Goal: Information Seeking & Learning: Learn about a topic

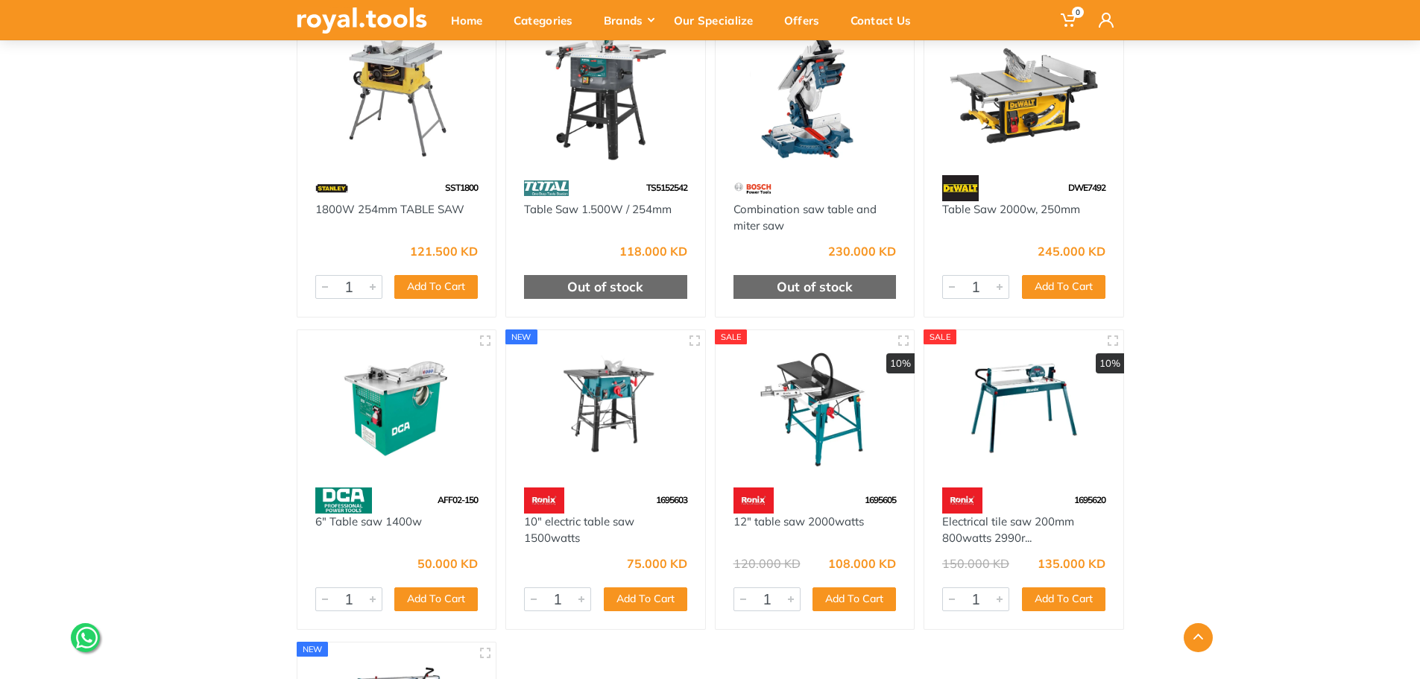
scroll to position [671, 0]
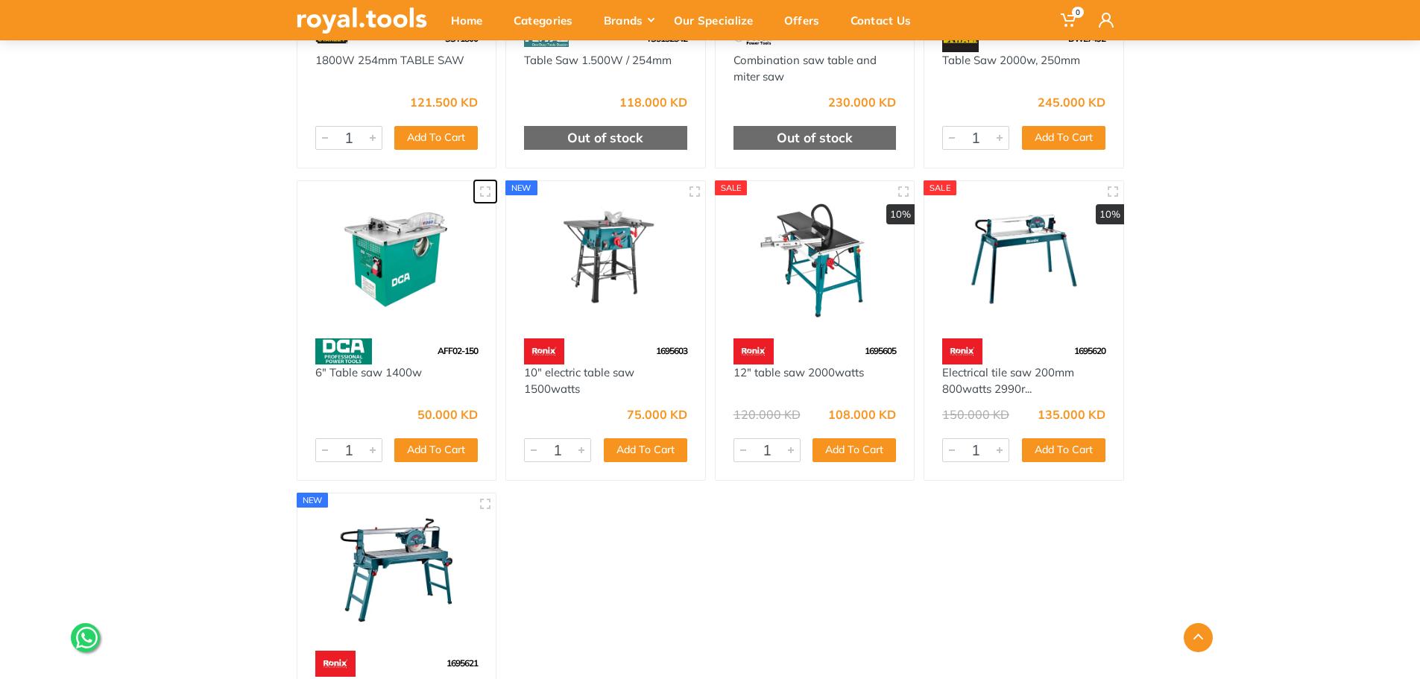
click at [485, 192] on icon "button" at bounding box center [485, 192] width 12 height 12
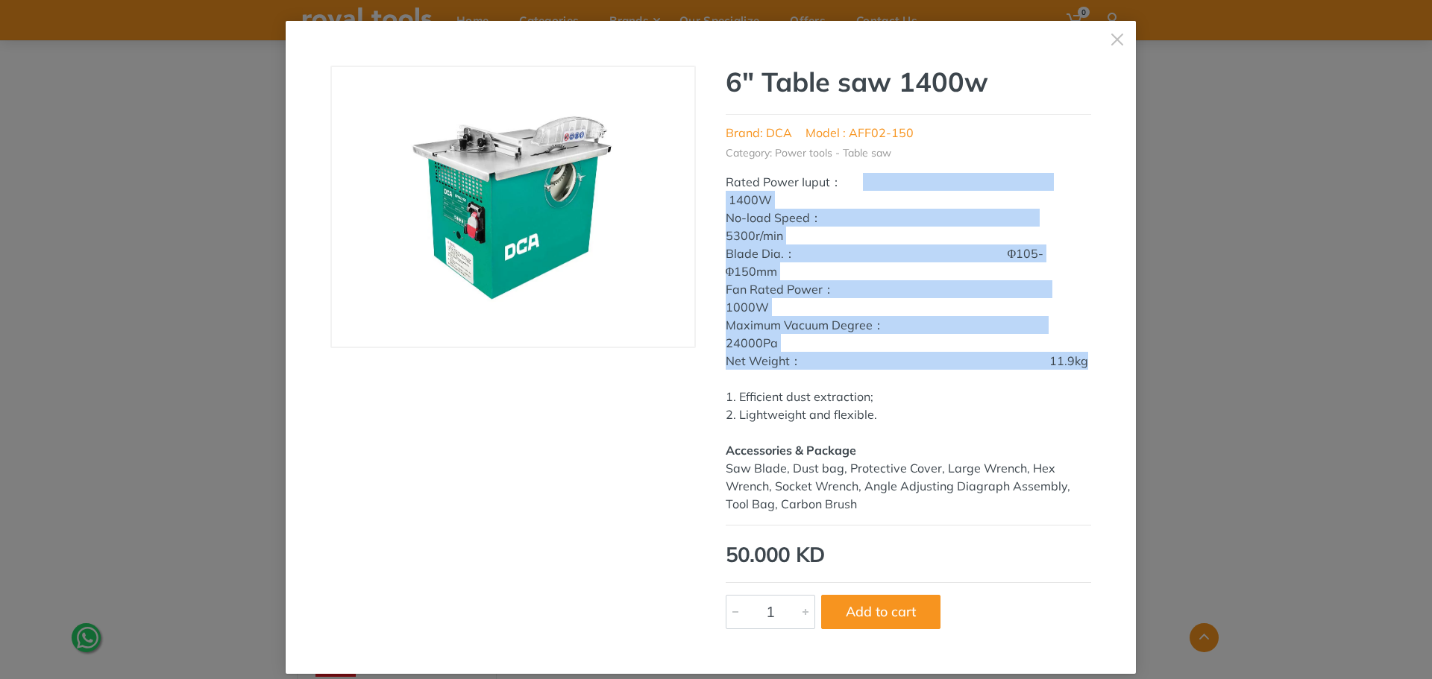
drag, startPoint x: 759, startPoint y: 380, endPoint x: 720, endPoint y: 186, distance: 197.7
click at [726, 186] on div "Rated Power Iuput： 1400W No-load Speed： 5300r/min Blade Dia.： Φ105-Φ150mm Fan R…" at bounding box center [908, 343] width 365 height 340
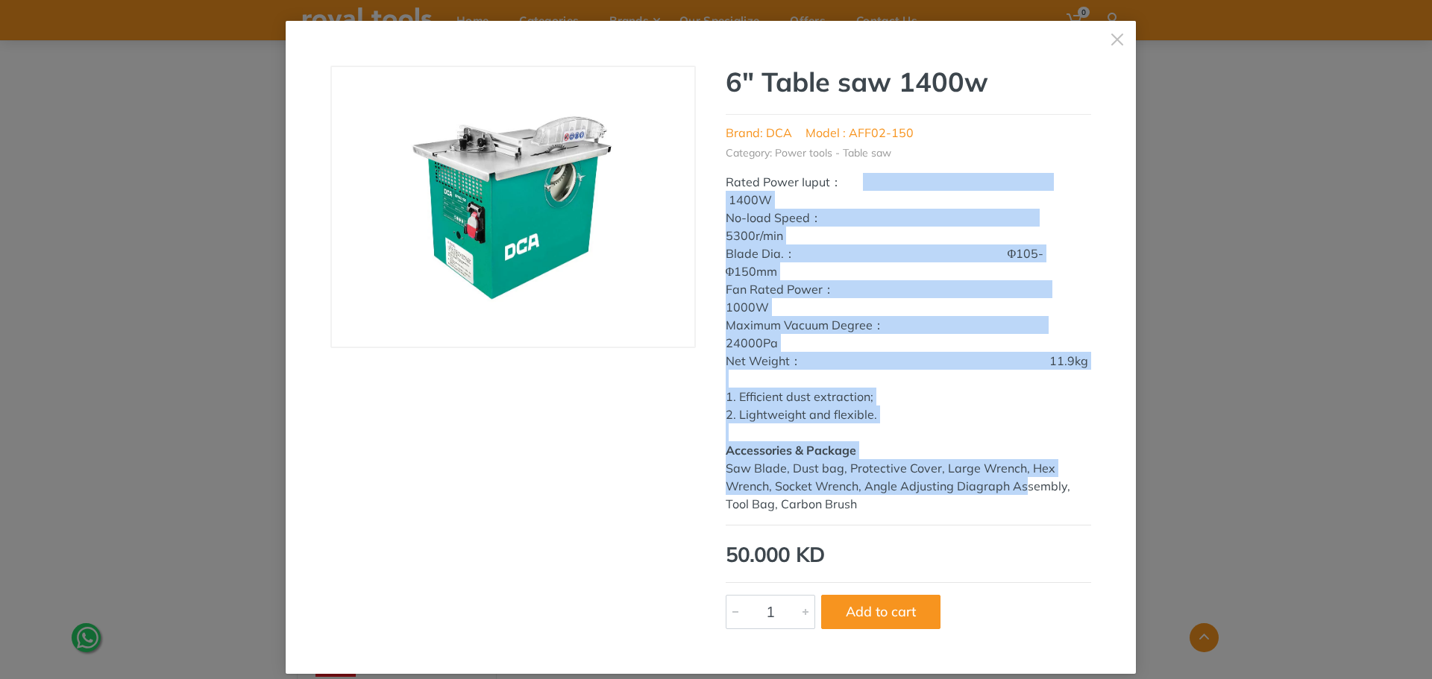
drag, startPoint x: 720, startPoint y: 184, endPoint x: 1027, endPoint y: 501, distance: 440.8
click at [1020, 501] on div "Rated Power Iuput： 1400W No-load Speed： 5300r/min Blade Dia.： Φ105-Φ150mm Fan R…" at bounding box center [908, 343] width 365 height 340
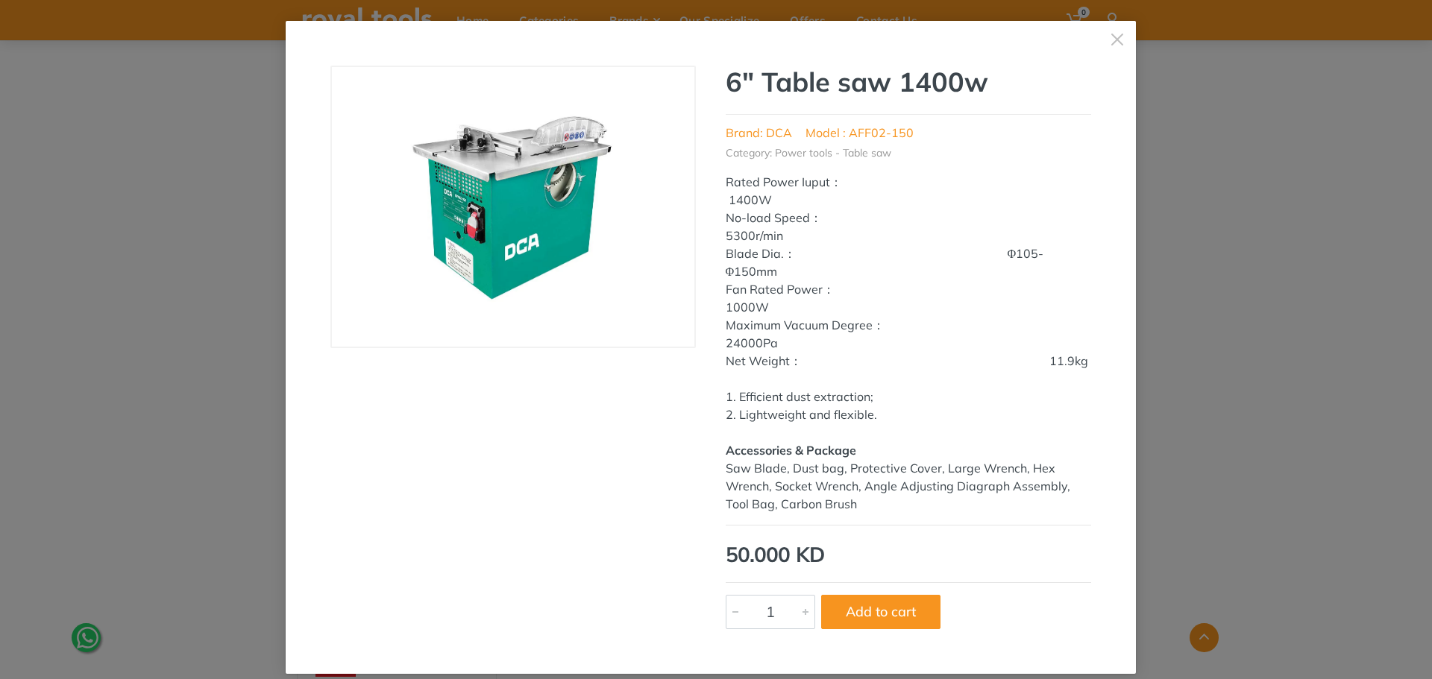
click at [1029, 501] on div "Saw Blade, Dust bag, Protective Cover, Large Wrench, Hex Wrench, Socket Wrench,…" at bounding box center [908, 486] width 365 height 54
drag, startPoint x: 916, startPoint y: 516, endPoint x: 726, endPoint y: 81, distance: 475.5
click at [726, 81] on div "6" Table saw 1400w Brand: DCA Model : AFF02-150 Category: Power tools - Table s…" at bounding box center [908, 289] width 365 height 447
click at [726, 81] on h1 "6" Table saw 1400w" at bounding box center [908, 82] width 365 height 32
drag, startPoint x: 723, startPoint y: 84, endPoint x: 878, endPoint y: 568, distance: 508.7
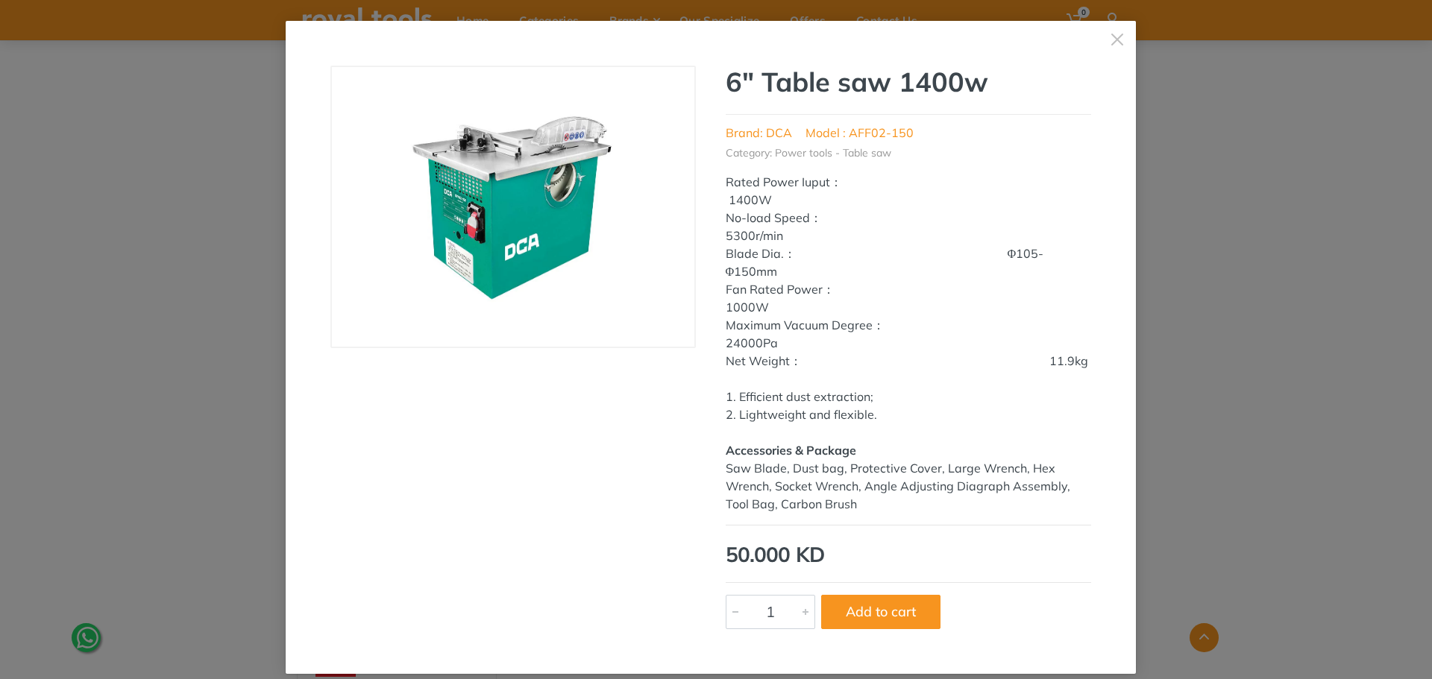
click at [878, 568] on div "‹ › 6" Table saw 1400w Brand: DCA Model : AFF02-150 Category: Power tools - Tab…" at bounding box center [710, 348] width 761 height 564
click at [855, 533] on div "50.000 KD 5433 1 Add to cart" at bounding box center [908, 571] width 365 height 116
click at [1111, 43] on icon "button" at bounding box center [1117, 39] width 15 height 15
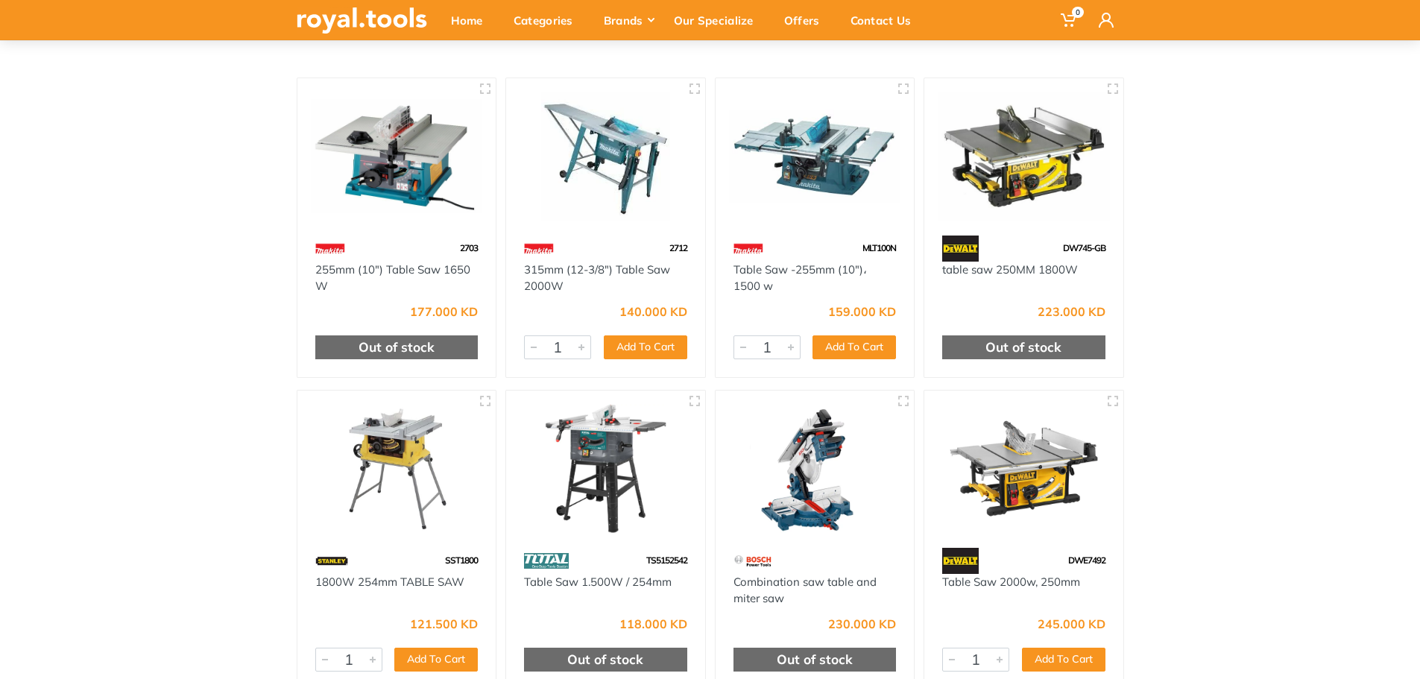
scroll to position [0, 0]
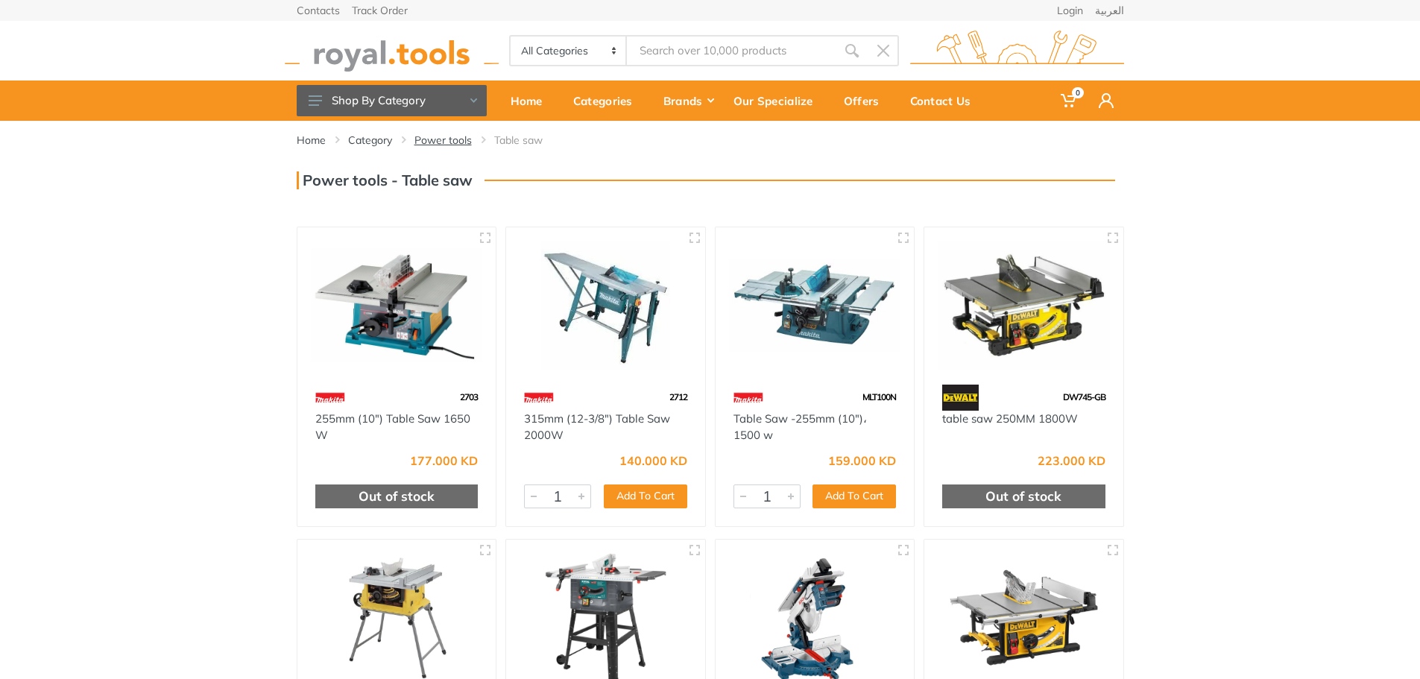
click at [441, 139] on link "Power tools" at bounding box center [443, 140] width 57 height 15
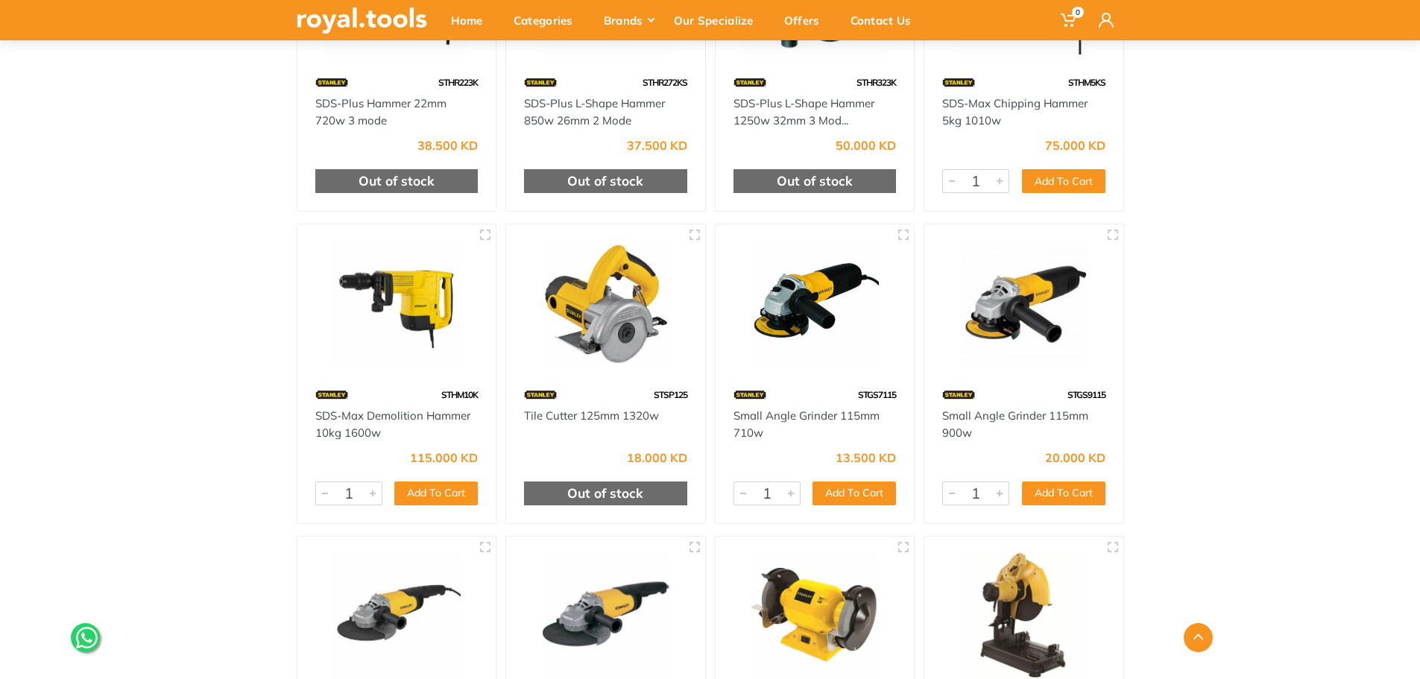
scroll to position [820, 0]
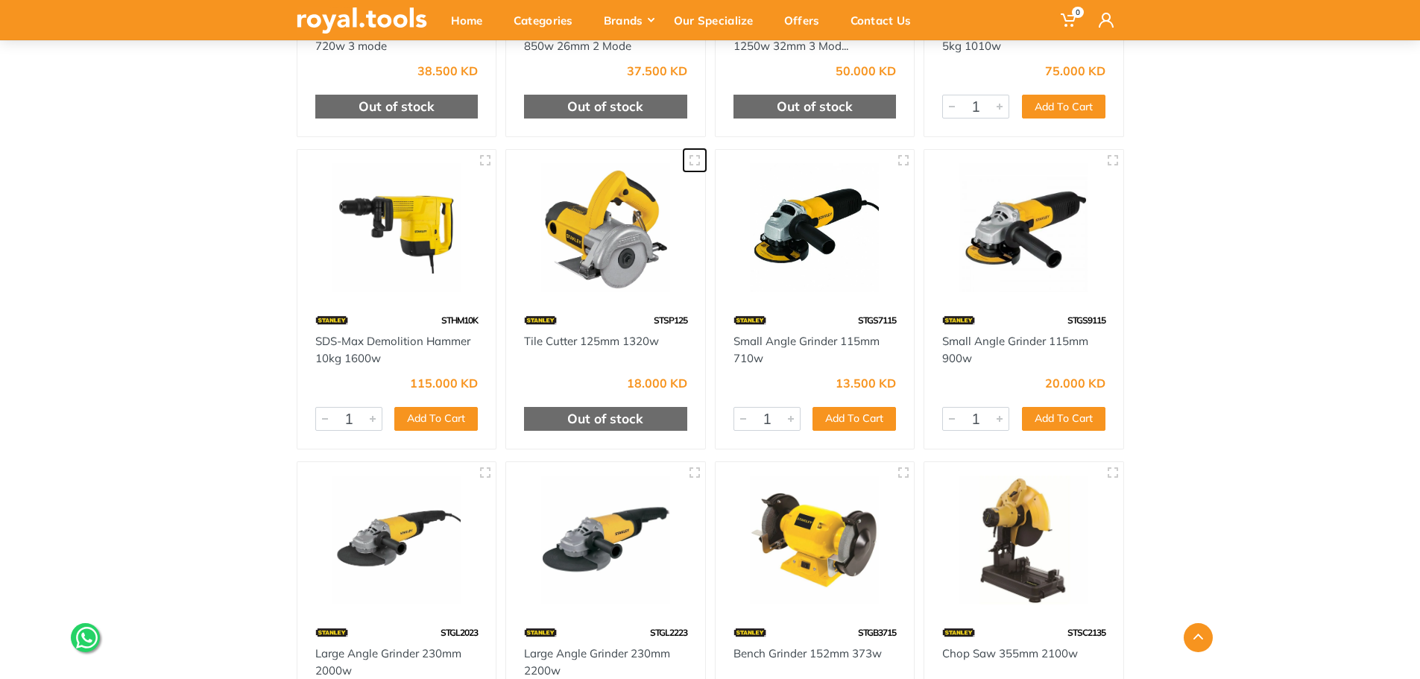
click at [694, 167] on button "button" at bounding box center [695, 160] width 22 height 22
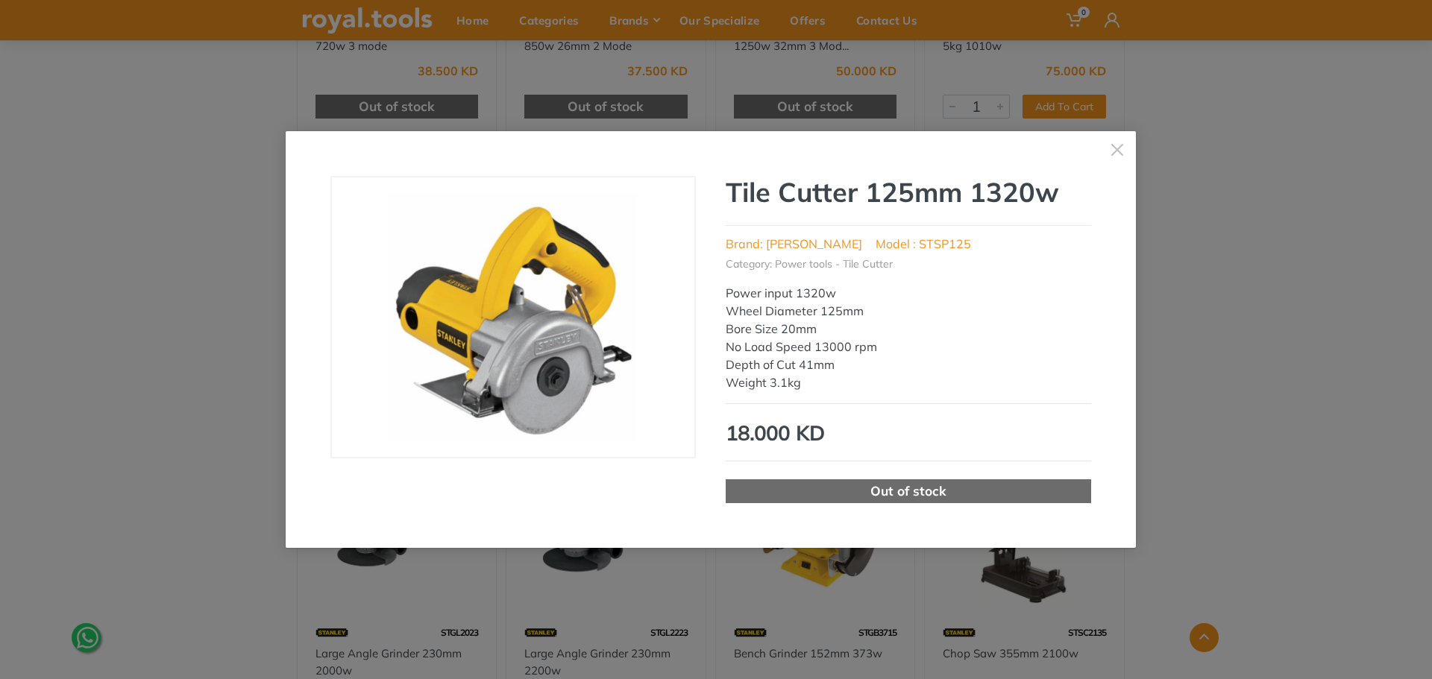
click at [180, 320] on div "‹ › Tile Cutter 125mm 1320w Brand: [PERSON_NAME] Model : STSP125 Category: Powe…" at bounding box center [716, 339] width 1432 height 679
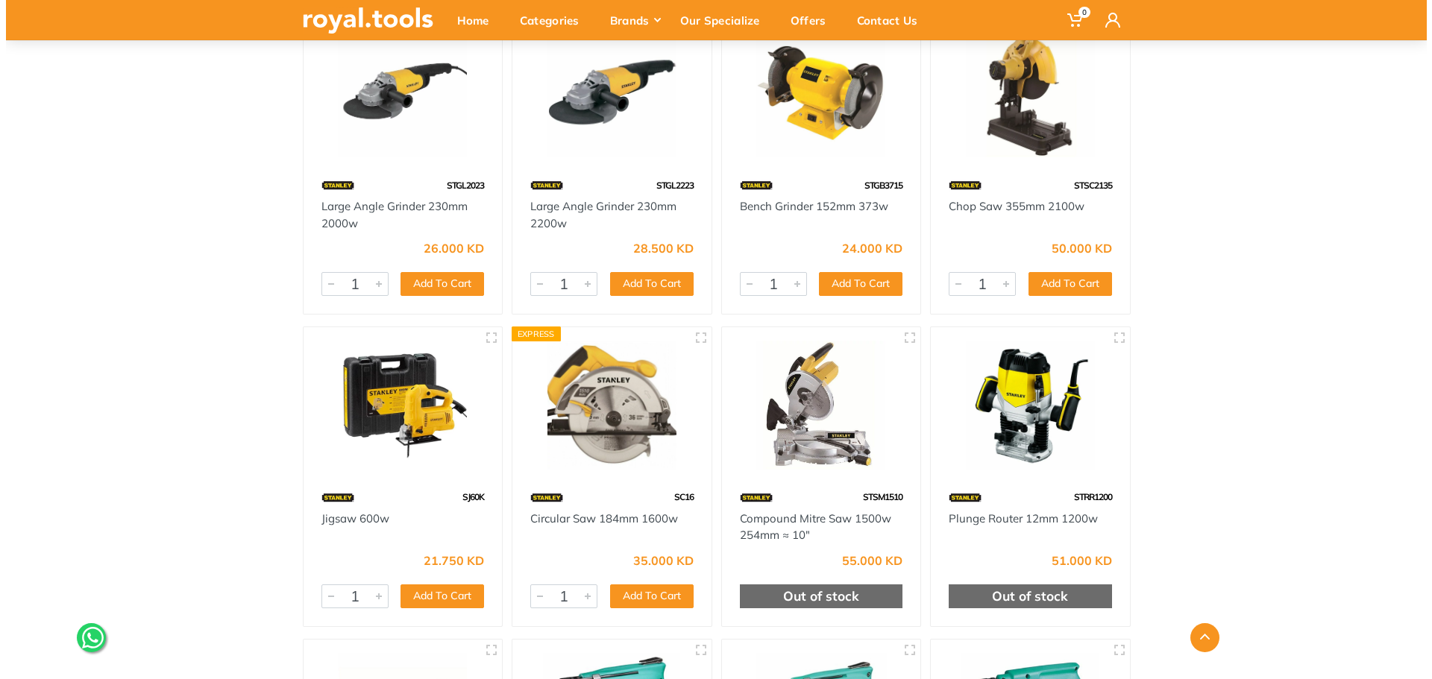
scroll to position [1342, 0]
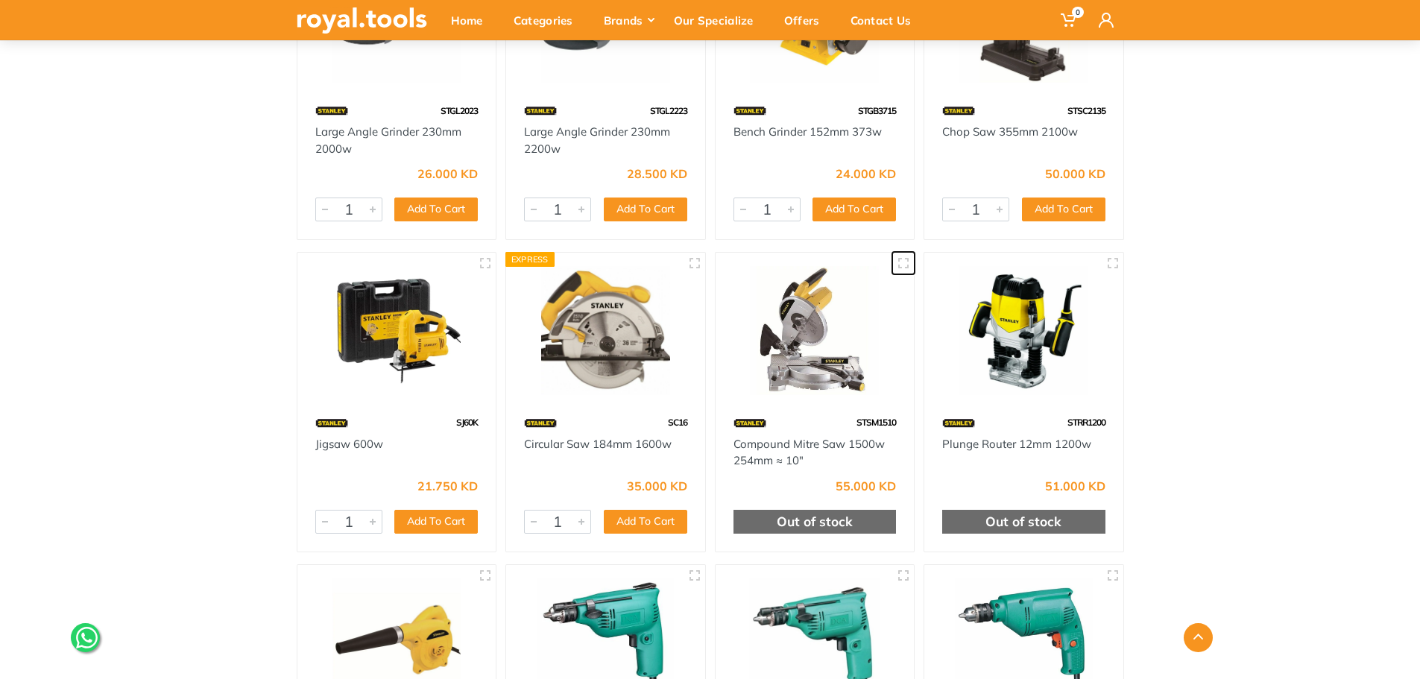
click at [904, 262] on icon "button" at bounding box center [904, 263] width 12 height 12
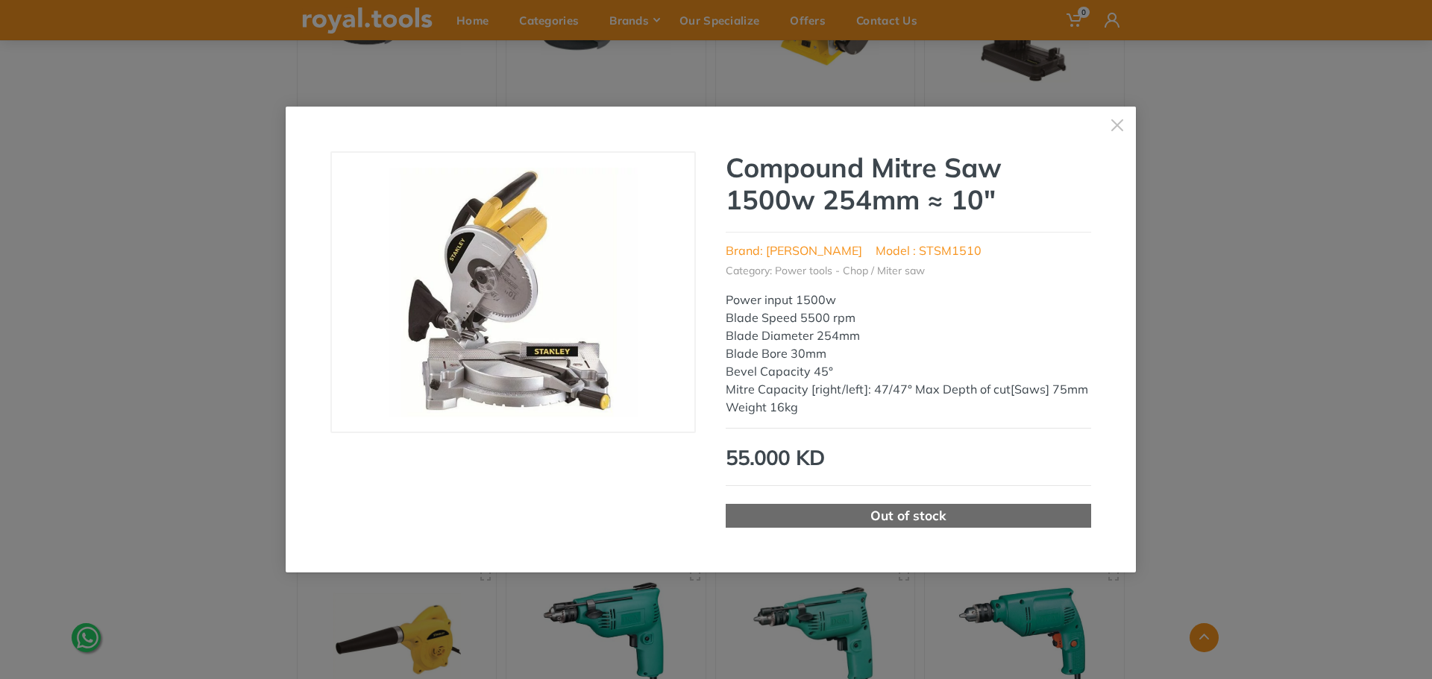
drag, startPoint x: 581, startPoint y: 306, endPoint x: 547, endPoint y: 303, distance: 34.4
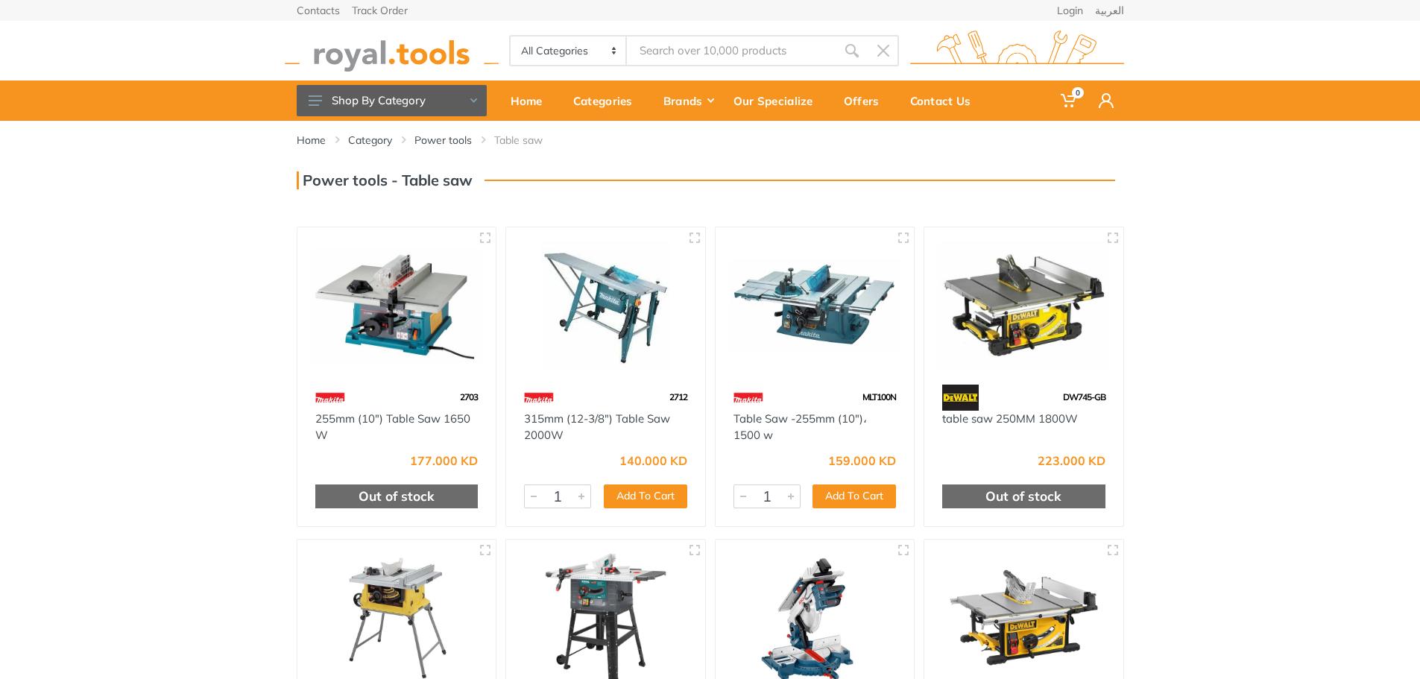
drag, startPoint x: 221, startPoint y: 206, endPoint x: 194, endPoint y: 177, distance: 40.1
